Goal: Task Accomplishment & Management: Use online tool/utility

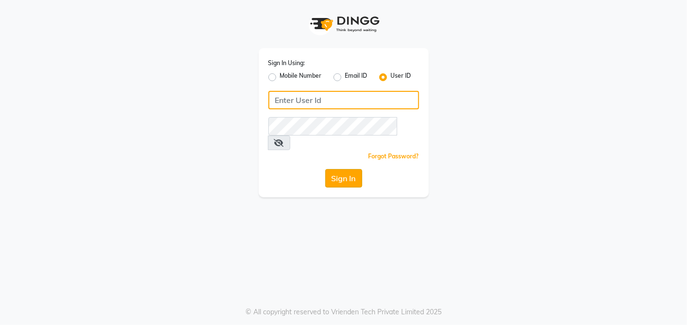
type input "[PERSON_NAME]@123"
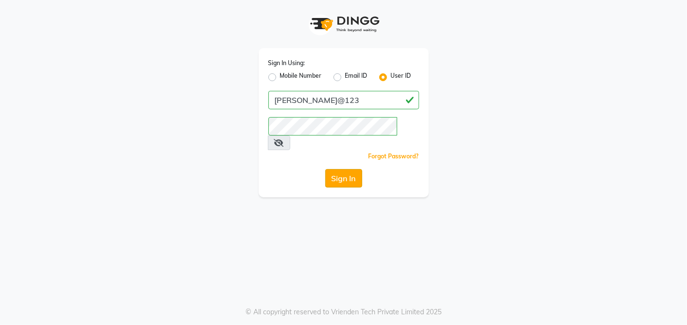
click at [351, 169] on button "Sign In" at bounding box center [343, 178] width 37 height 18
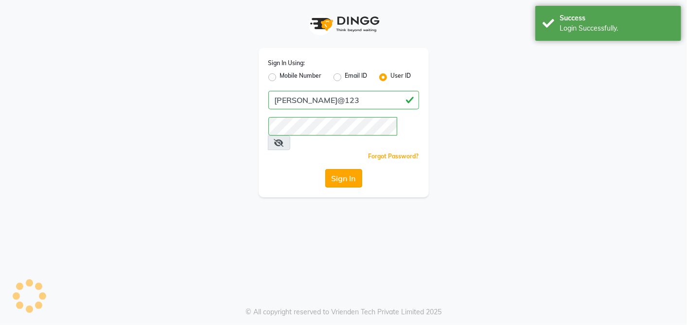
select select "service"
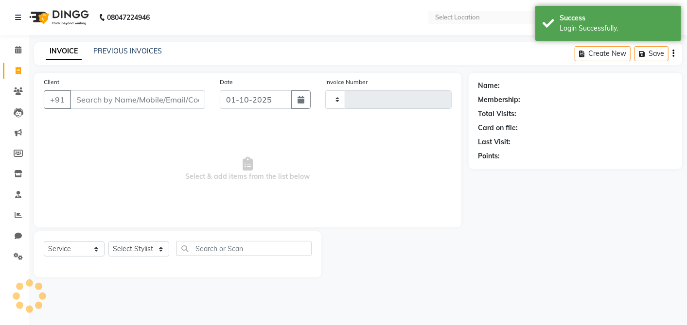
type input "3067"
select select "en"
select select "5168"
click at [137, 102] on input "Client" at bounding box center [137, 99] width 135 height 18
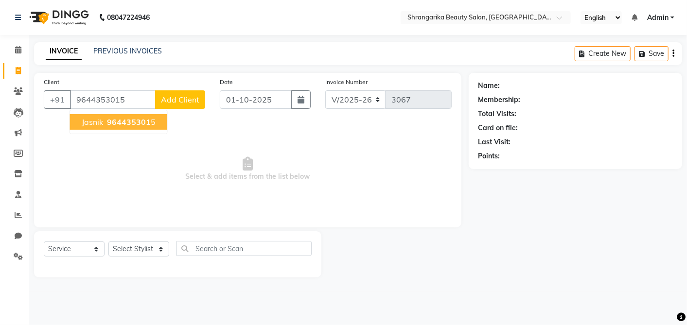
type input "9644353015"
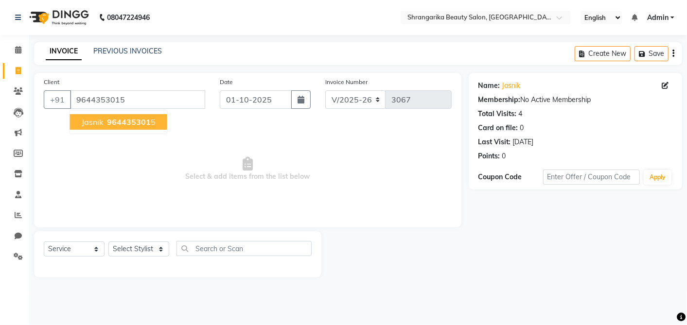
click at [100, 121] on span "Jasnik" at bounding box center [92, 122] width 21 height 10
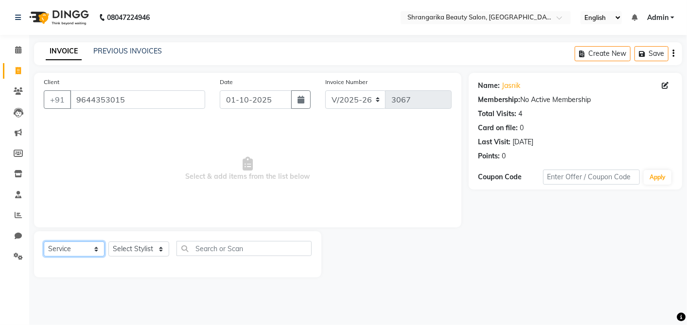
click at [72, 252] on select "Select Service Product Membership Package Voucher Prepaid Gift Card" at bounding box center [74, 249] width 61 height 15
click at [96, 251] on select "Select Service Product Membership Package Voucher Prepaid Gift Card" at bounding box center [74, 249] width 61 height 15
click at [73, 285] on main "INVOICE PREVIOUS INVOICES Create New Save Client +91 9644353015 Date 01-10-2025…" at bounding box center [358, 167] width 658 height 250
click at [96, 248] on select "Select Service Product Membership Package Voucher Prepaid Gift Card" at bounding box center [74, 249] width 61 height 15
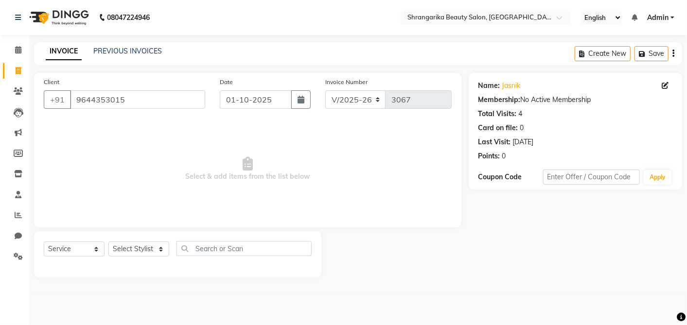
click at [93, 287] on main "INVOICE PREVIOUS INVOICES Create New Save Client +91 9644353015 Date 01-10-2025…" at bounding box center [358, 167] width 658 height 250
click at [126, 93] on input "9644353015" at bounding box center [137, 99] width 135 height 18
click at [662, 177] on button "Apply" at bounding box center [658, 177] width 28 height 15
